Goal: Transaction & Acquisition: Purchase product/service

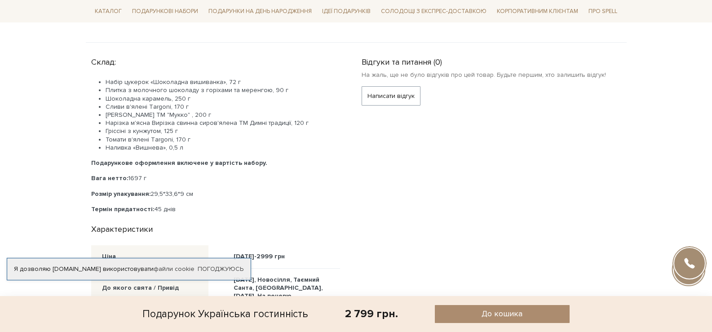
scroll to position [404, 0]
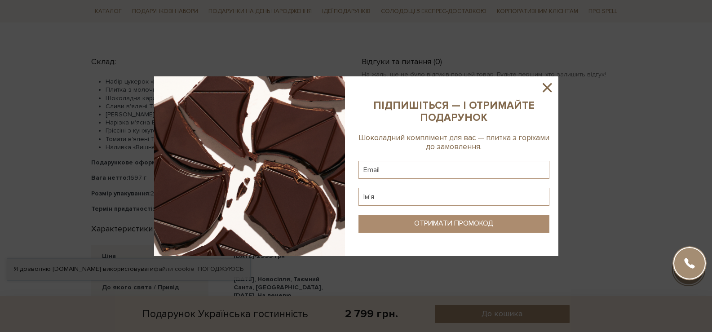
click at [551, 86] on icon at bounding box center [547, 87] width 15 height 15
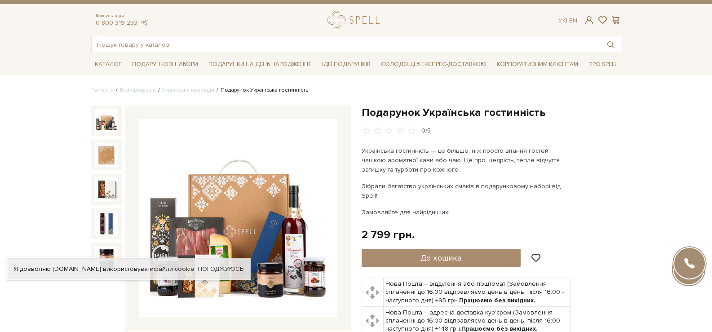
scroll to position [0, 0]
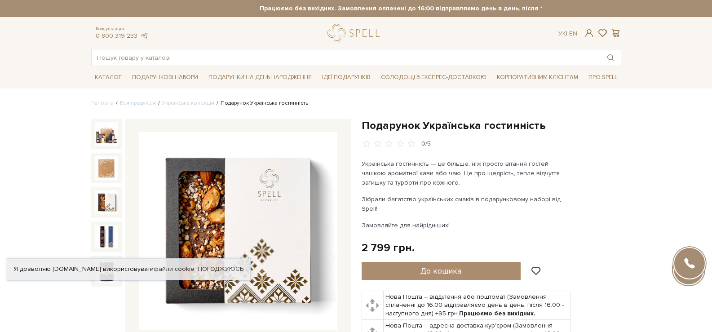
click at [109, 223] on div at bounding box center [106, 237] width 31 height 31
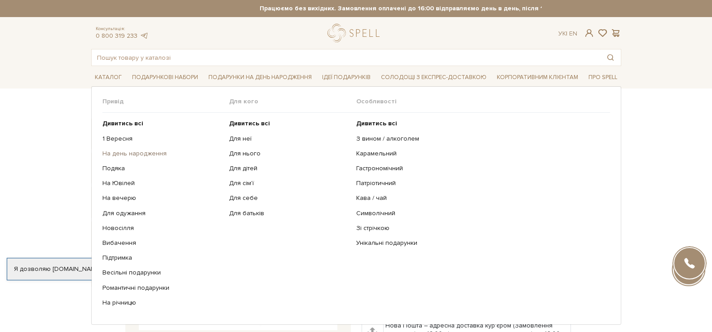
click at [140, 155] on link "На день народження" at bounding box center [162, 154] width 120 height 8
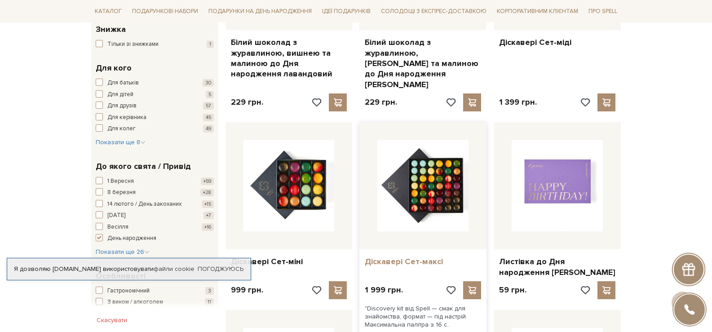
scroll to position [225, 0]
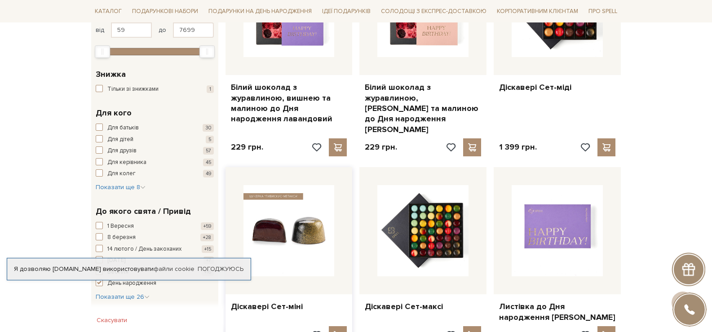
click at [294, 239] on img at bounding box center [289, 230] width 91 height 91
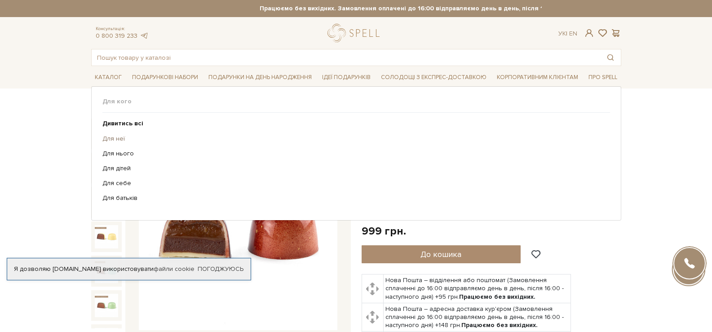
click at [121, 137] on link "Для неї" at bounding box center [352, 139] width 501 height 8
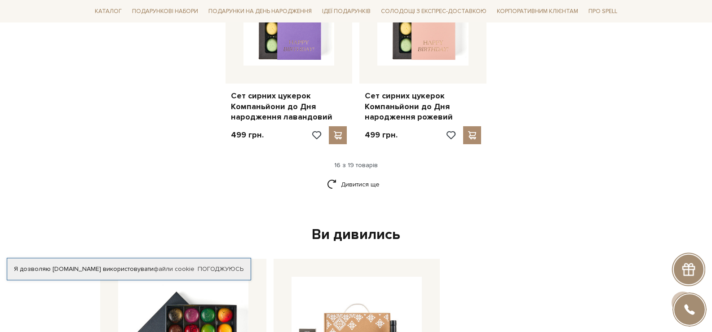
scroll to position [1213, 0]
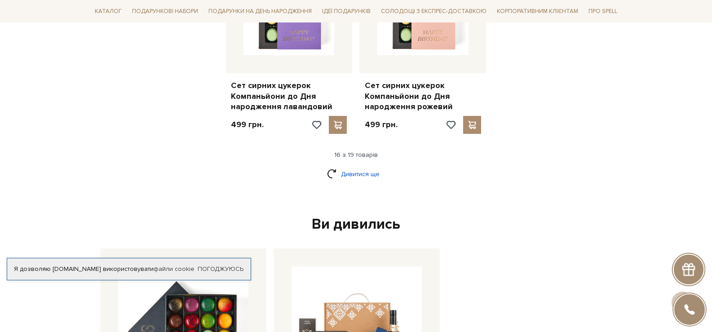
click at [359, 166] on link "Дивитися ще" at bounding box center [356, 174] width 58 height 16
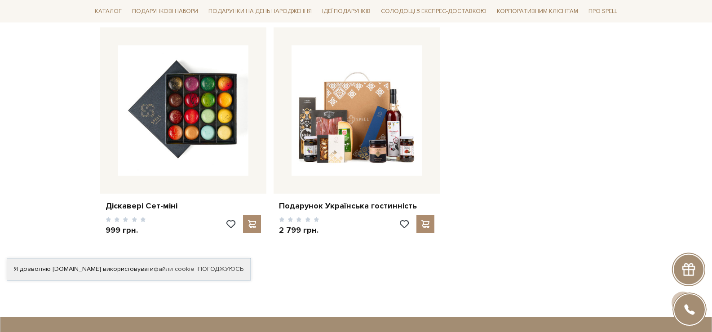
scroll to position [1454, 0]
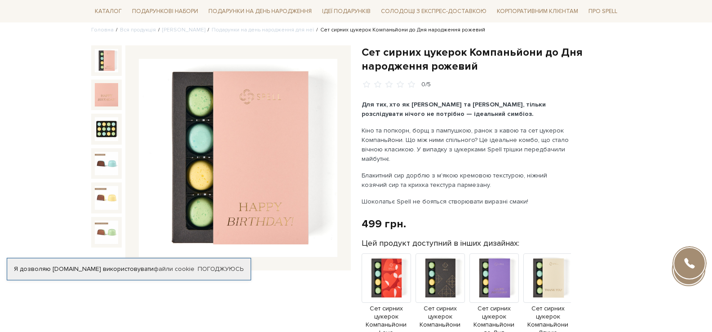
scroll to position [90, 0]
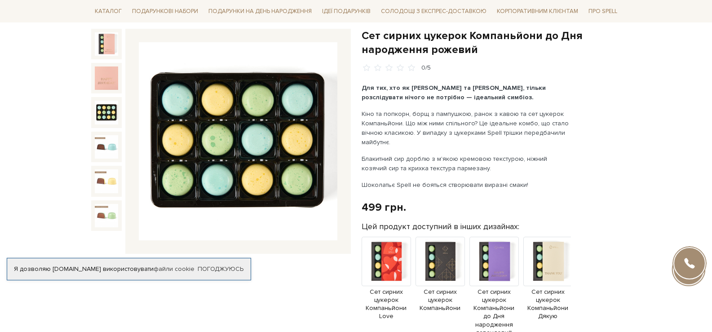
click at [101, 113] on img at bounding box center [106, 112] width 23 height 23
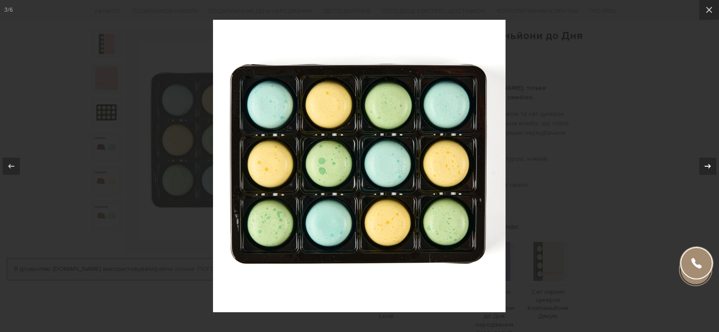
click at [712, 172] on div at bounding box center [707, 166] width 17 height 17
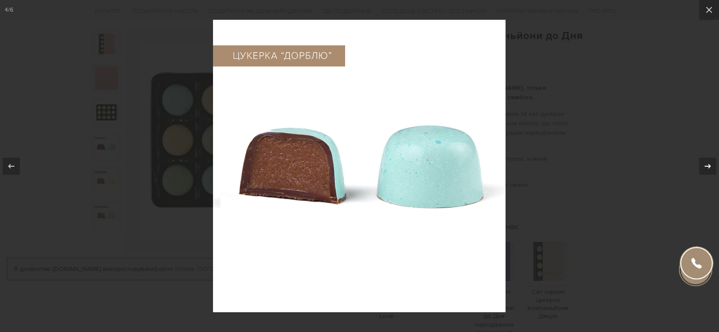
click at [712, 172] on div at bounding box center [707, 166] width 17 height 17
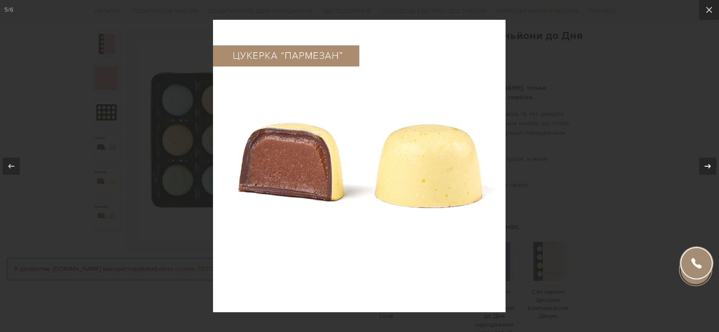
click at [712, 172] on div at bounding box center [707, 166] width 17 height 17
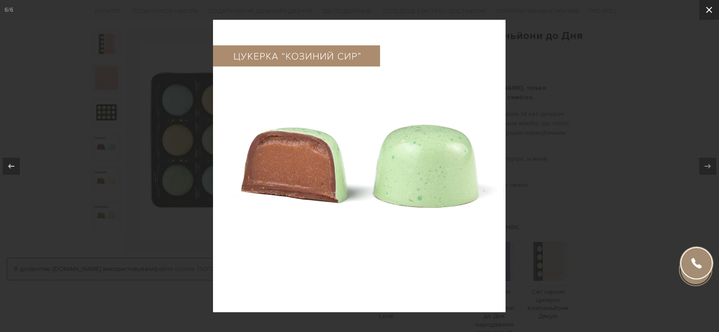
click at [712, 14] on icon at bounding box center [709, 9] width 11 height 11
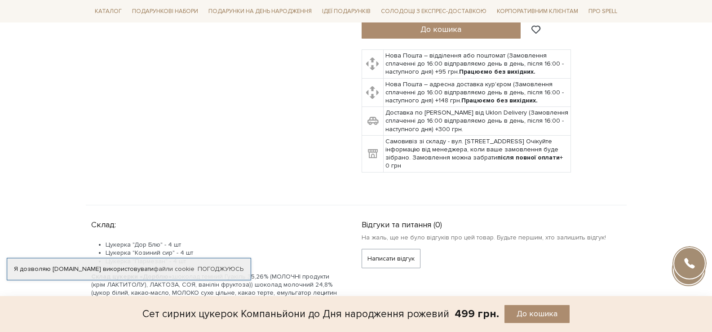
scroll to position [584, 0]
